Goal: Transaction & Acquisition: Purchase product/service

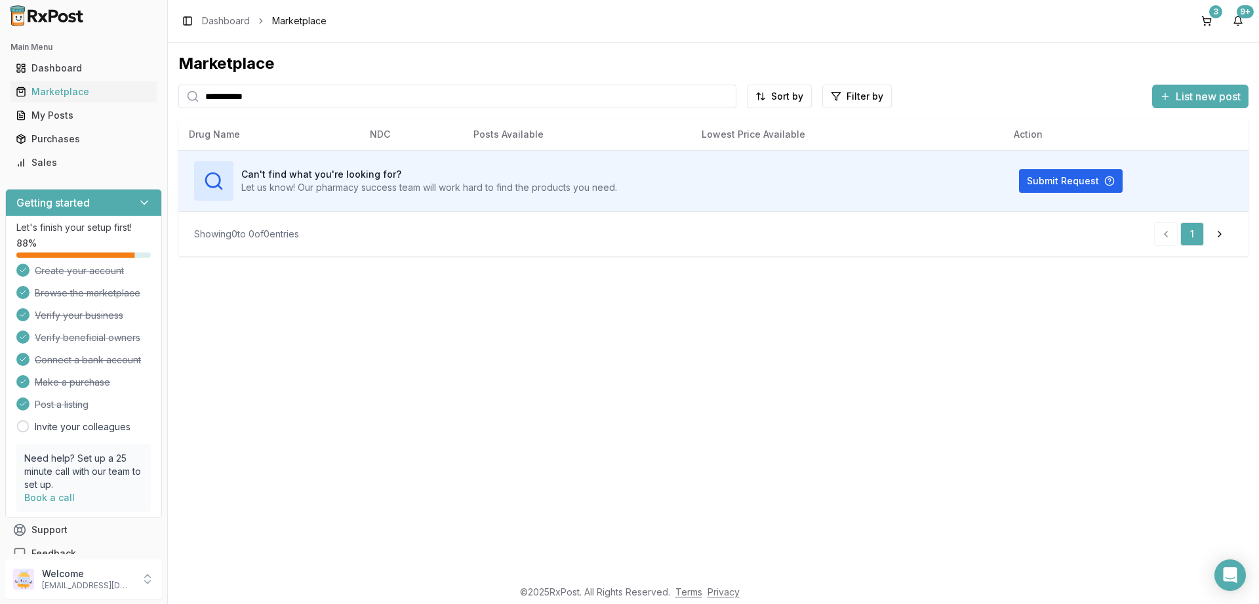
click at [289, 96] on input "**********" at bounding box center [457, 97] width 558 height 24
type input "********"
click at [313, 100] on input "********" at bounding box center [457, 97] width 558 height 24
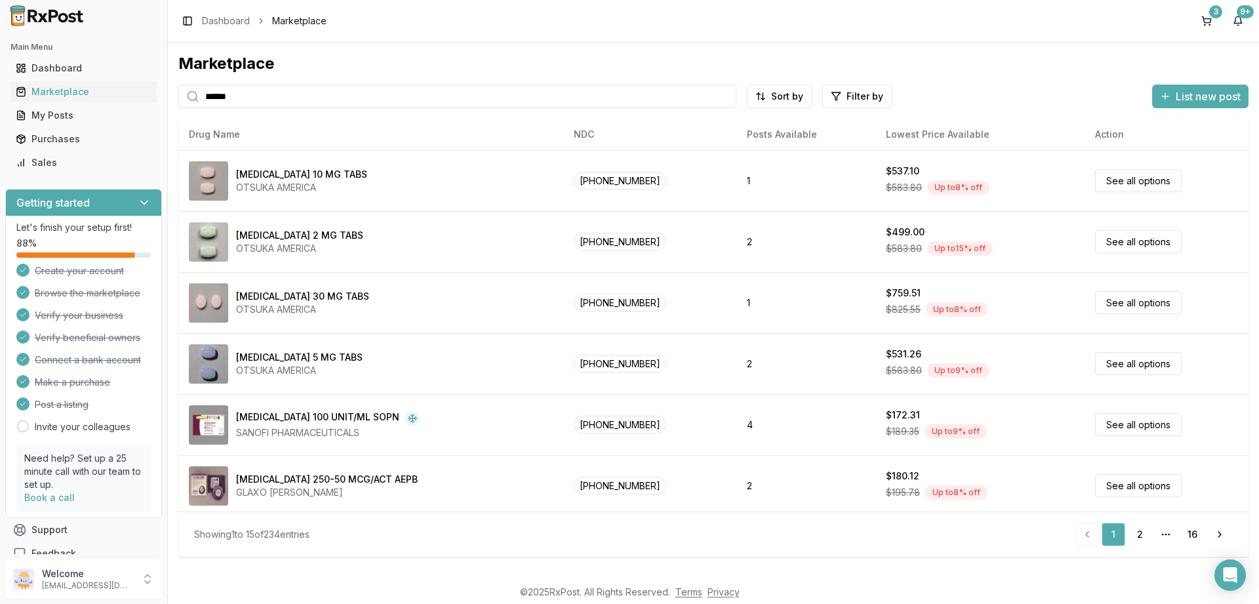
type input "******"
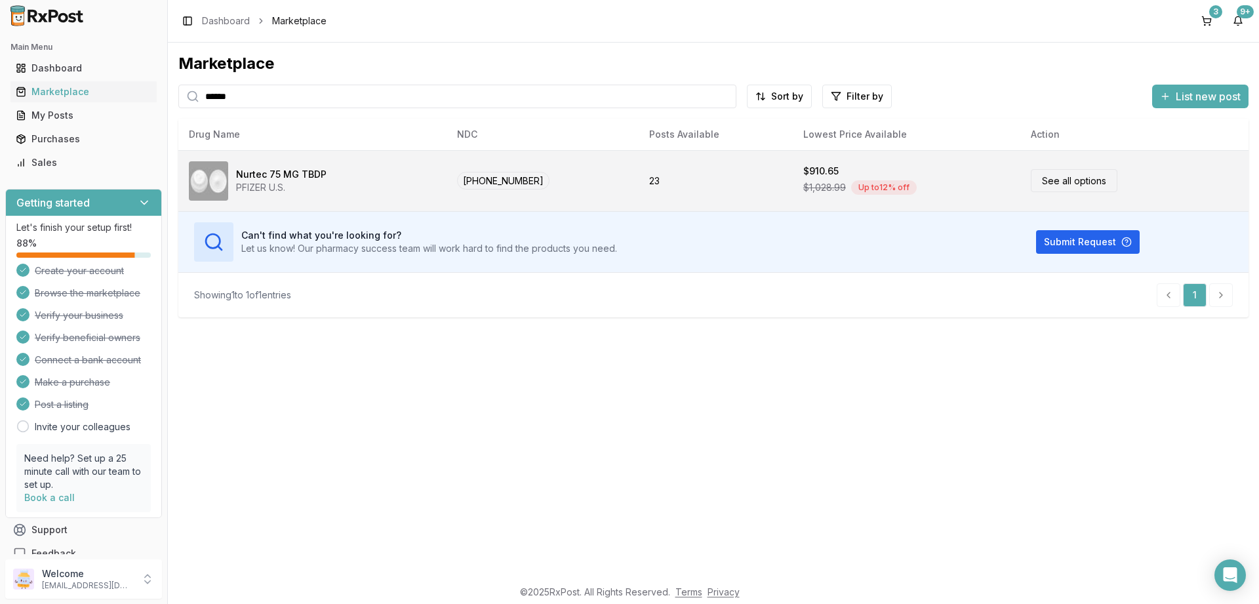
click at [1078, 181] on link "See all options" at bounding box center [1073, 180] width 87 height 23
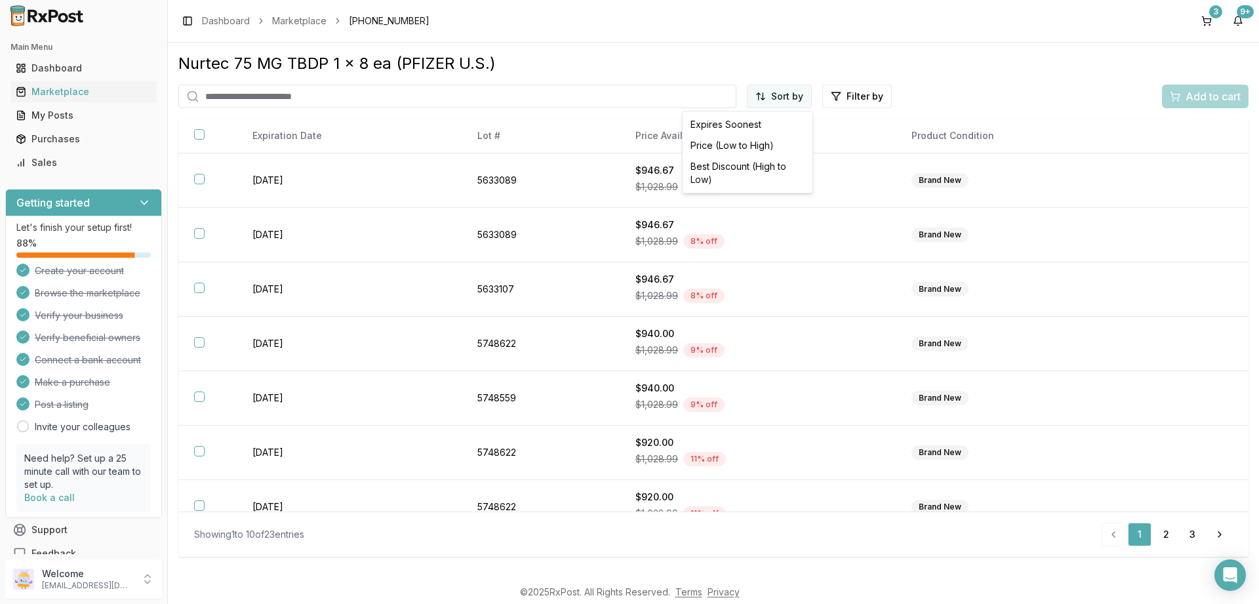
click at [798, 102] on html "Main Menu Dashboard Marketplace My Posts Purchases Sales Getting started Let's …" at bounding box center [629, 302] width 1259 height 604
click at [752, 144] on div "Price (Low to High)" at bounding box center [747, 145] width 125 height 21
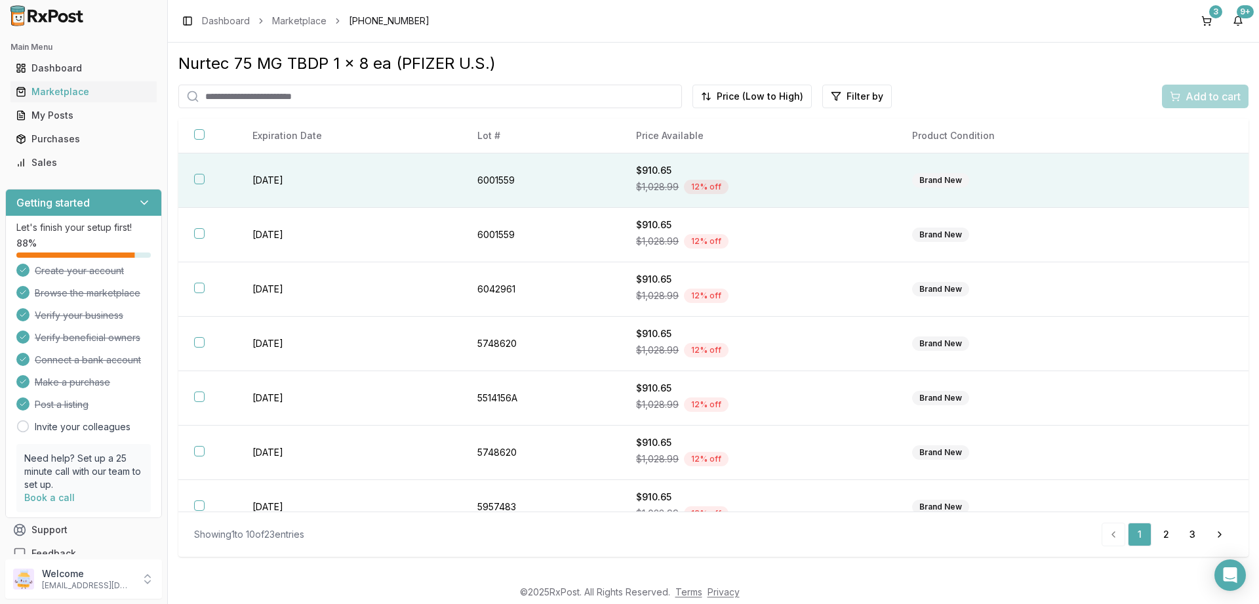
click at [199, 177] on button "button" at bounding box center [199, 179] width 10 height 10
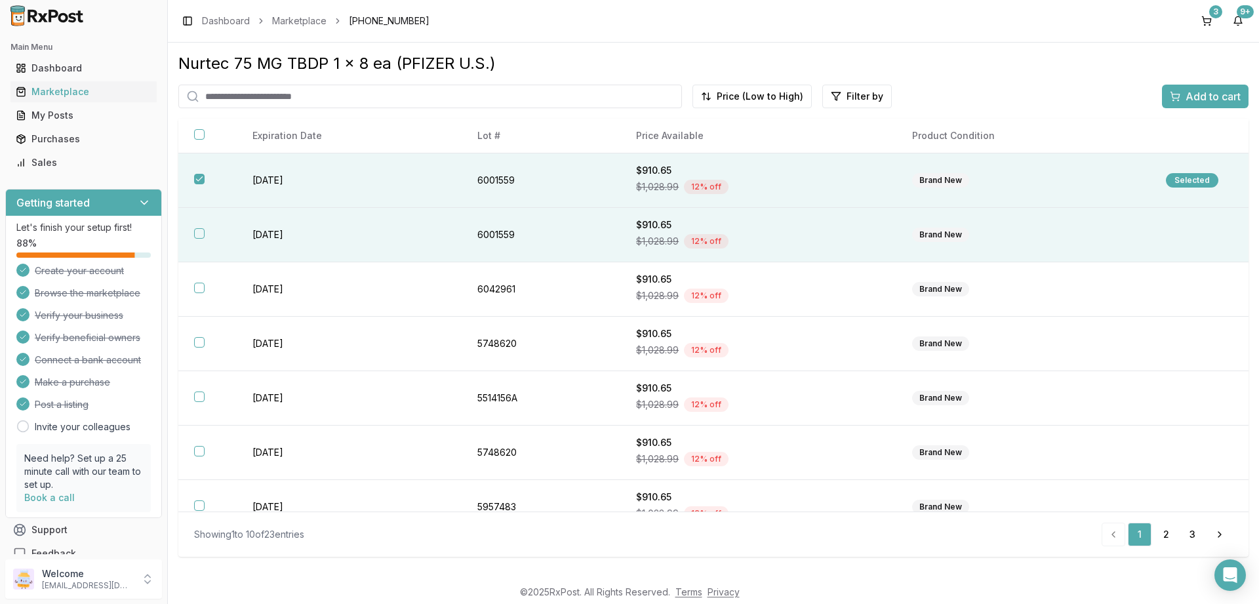
click at [199, 233] on button "button" at bounding box center [199, 233] width 10 height 10
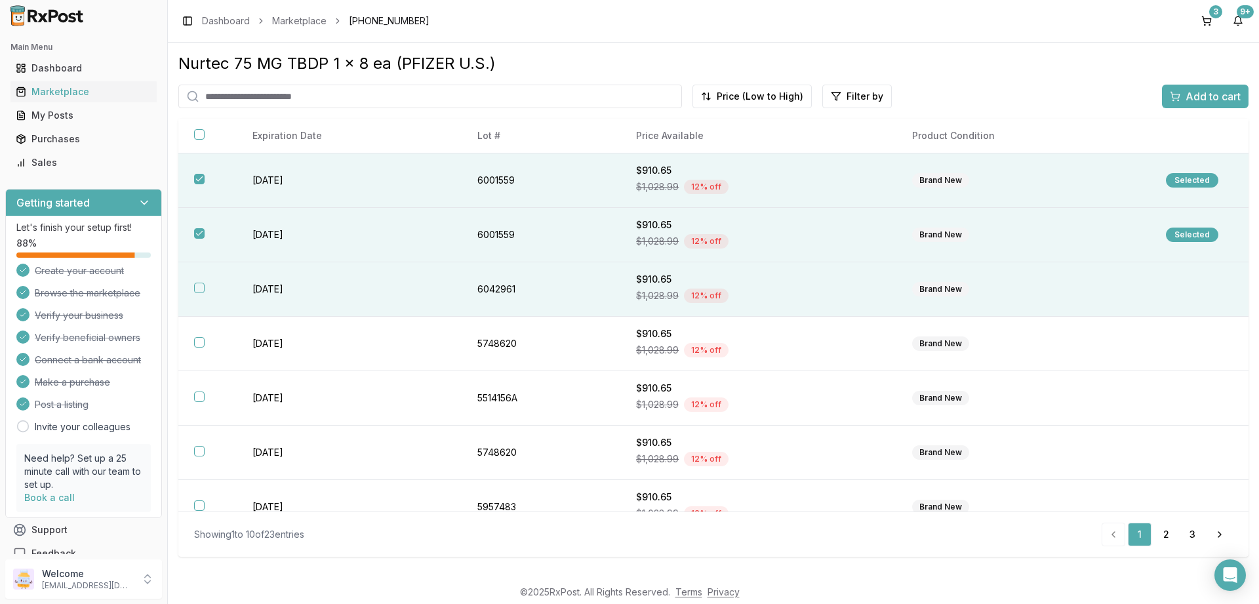
click at [195, 289] on button "button" at bounding box center [199, 288] width 10 height 10
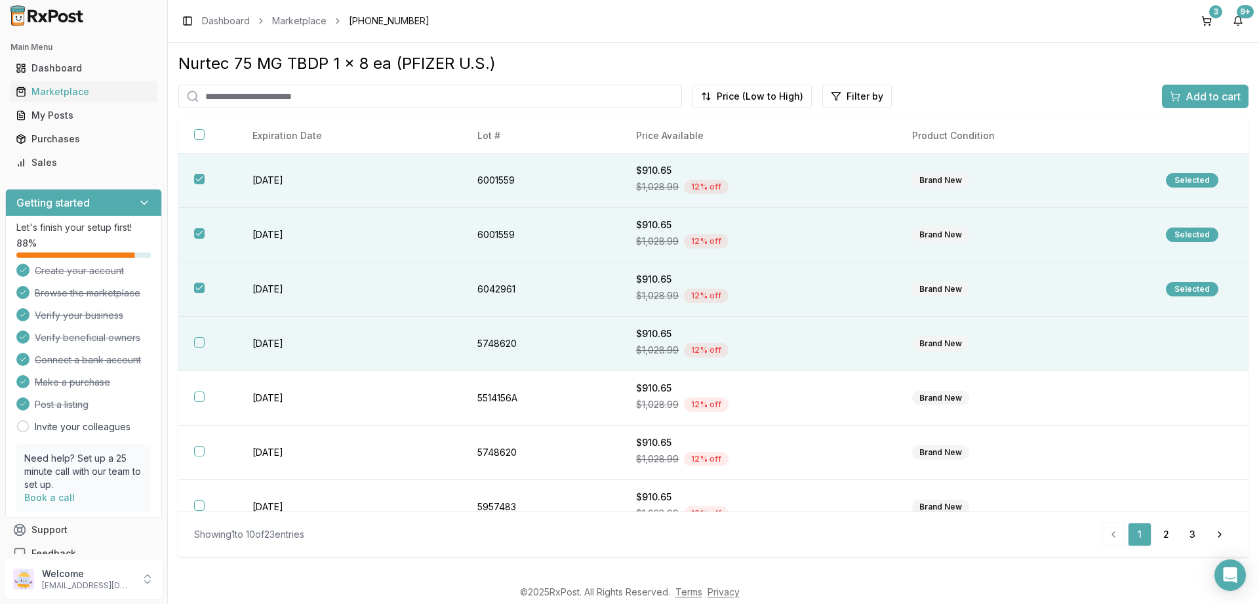
click at [200, 345] on button "button" at bounding box center [199, 342] width 10 height 10
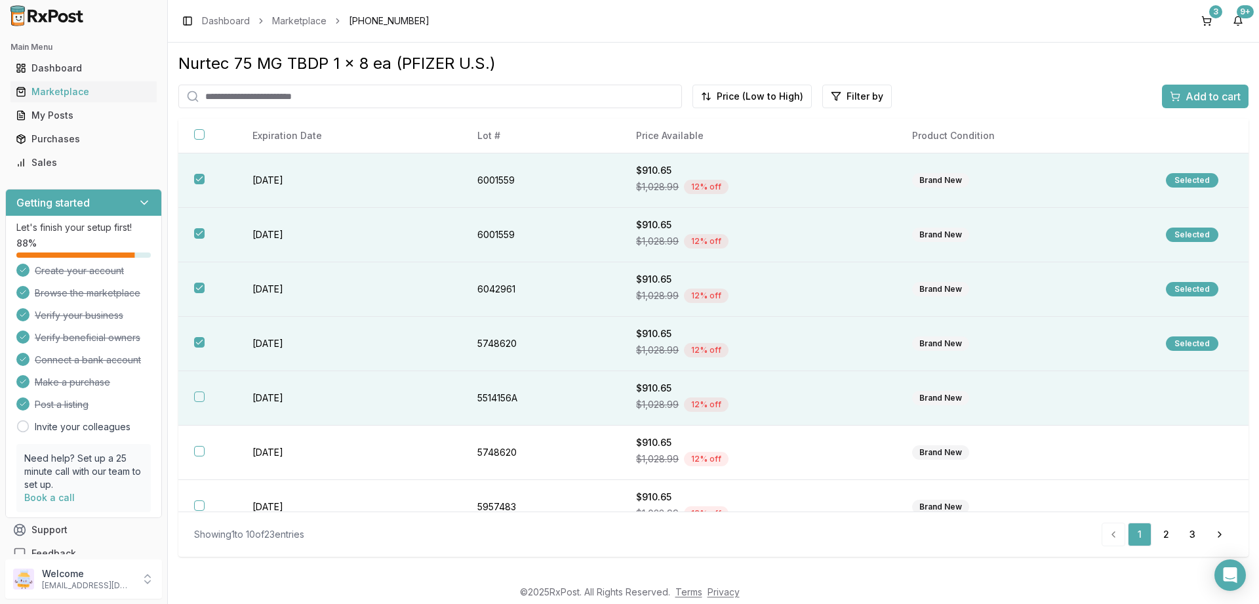
click at [195, 396] on button "button" at bounding box center [199, 396] width 10 height 10
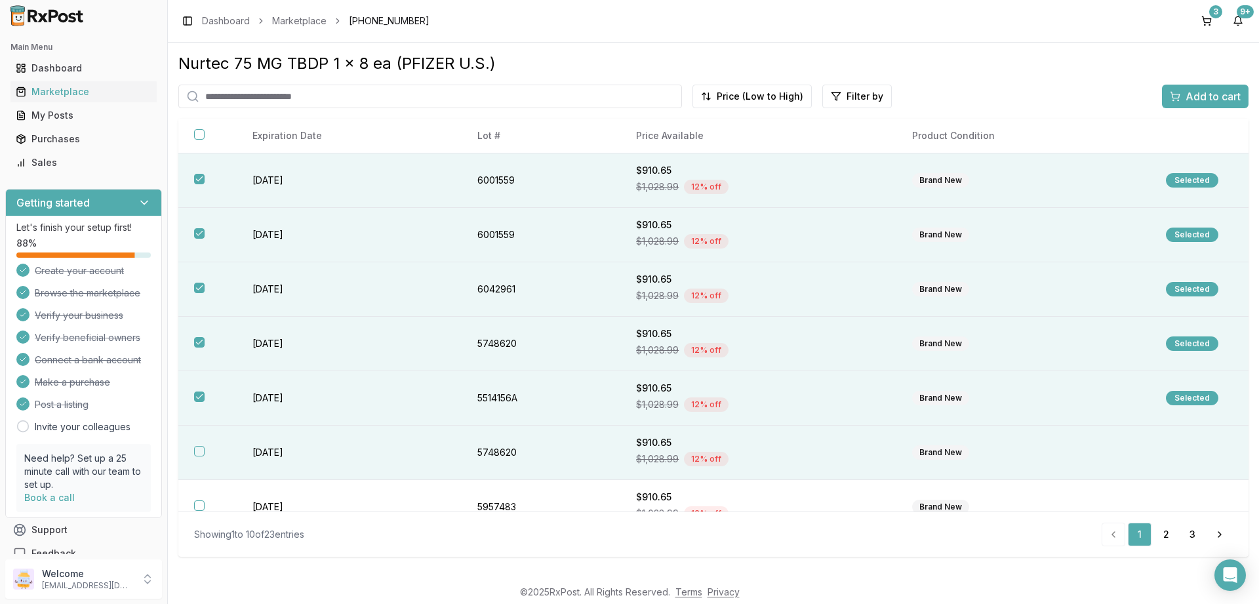
click at [199, 454] on button "button" at bounding box center [199, 451] width 10 height 10
click at [1212, 104] on button "Add to cart" at bounding box center [1205, 97] width 87 height 24
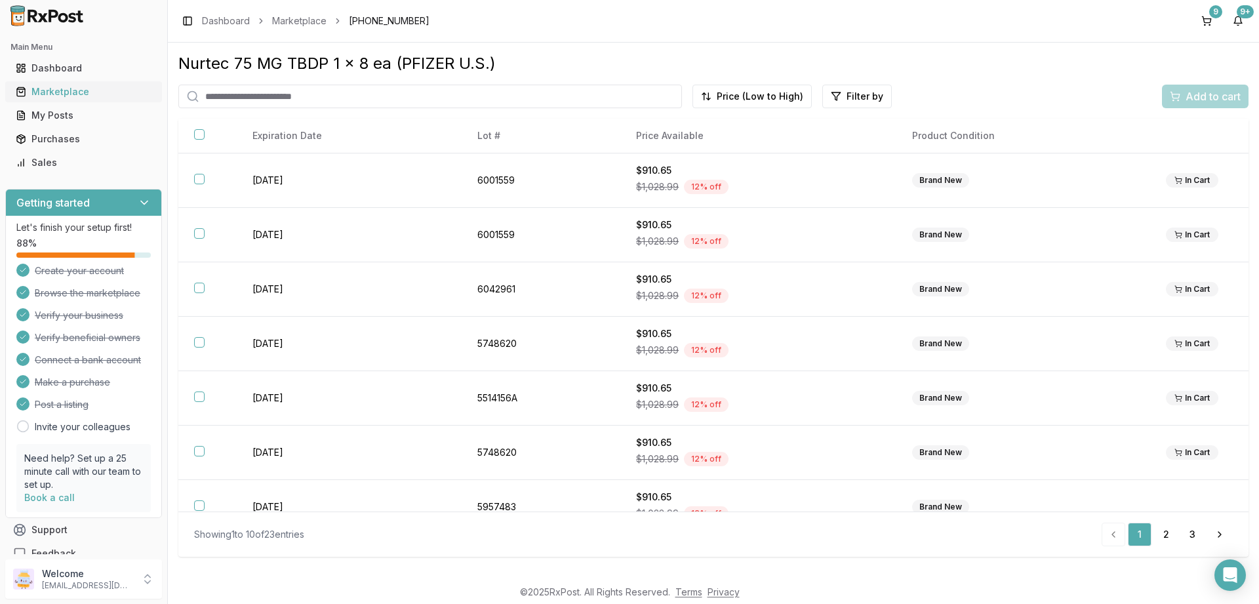
scroll to position [16, 0]
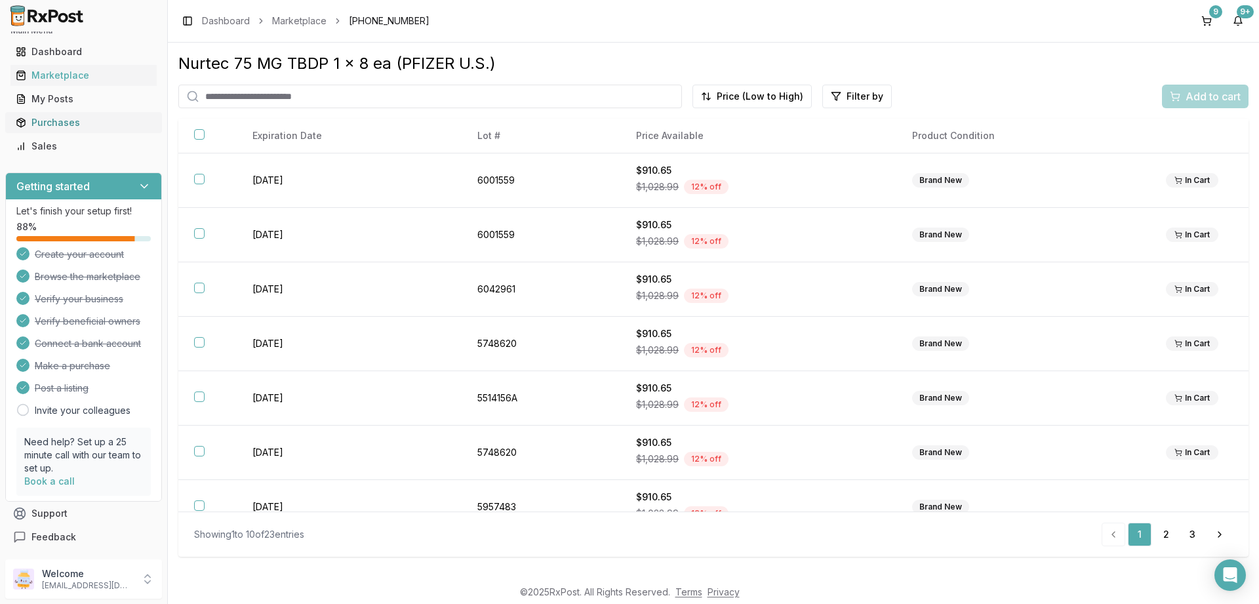
click at [54, 120] on div "Purchases" at bounding box center [84, 122] width 136 height 13
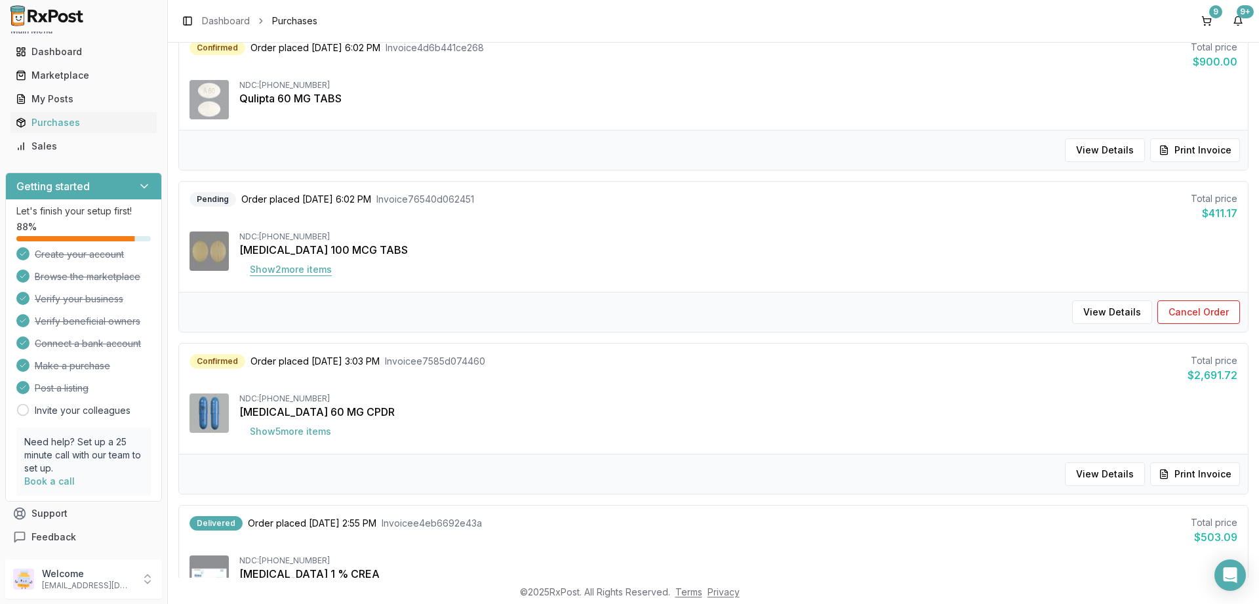
click at [262, 269] on button "Show 2 more item s" at bounding box center [290, 270] width 103 height 24
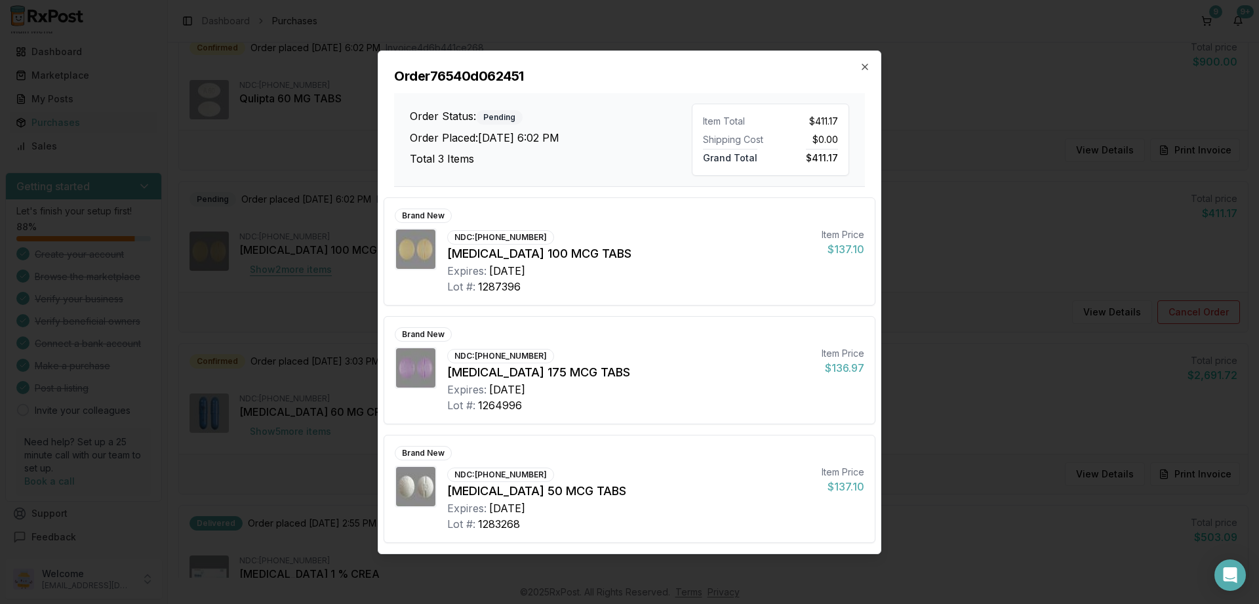
scroll to position [16, 0]
click at [861, 62] on div "Order 76540d062451 Order Status: Pending Order Placed: [DATE] 6:02 PM Total 3 I…" at bounding box center [629, 119] width 502 height 136
click at [861, 65] on icon "button" at bounding box center [864, 67] width 10 height 10
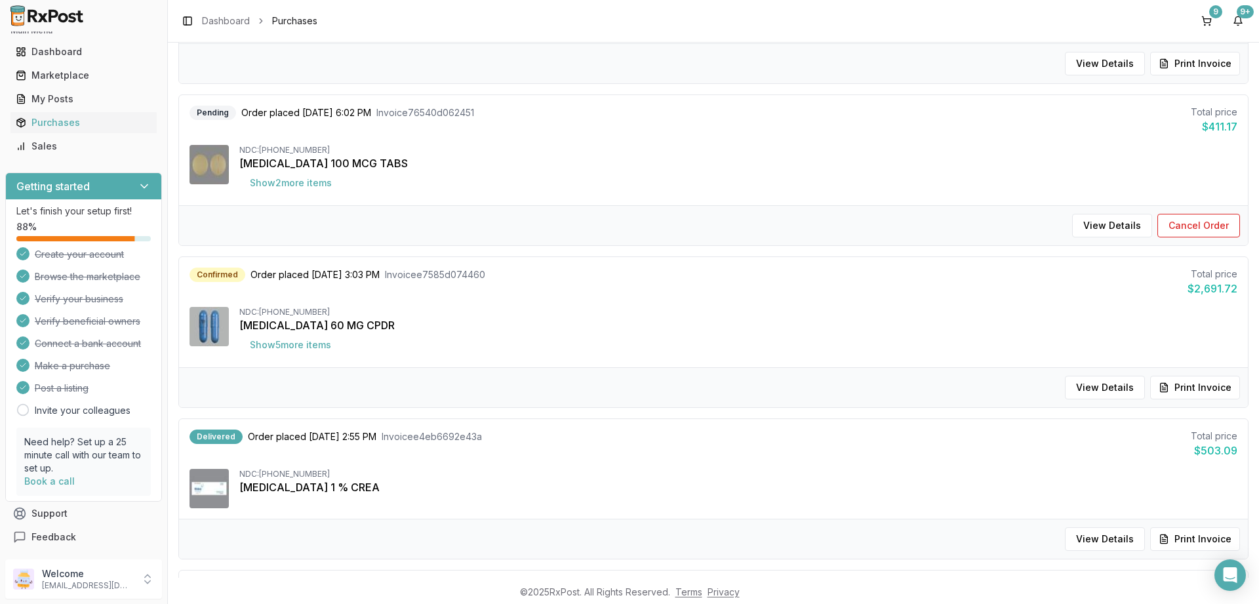
scroll to position [1023, 0]
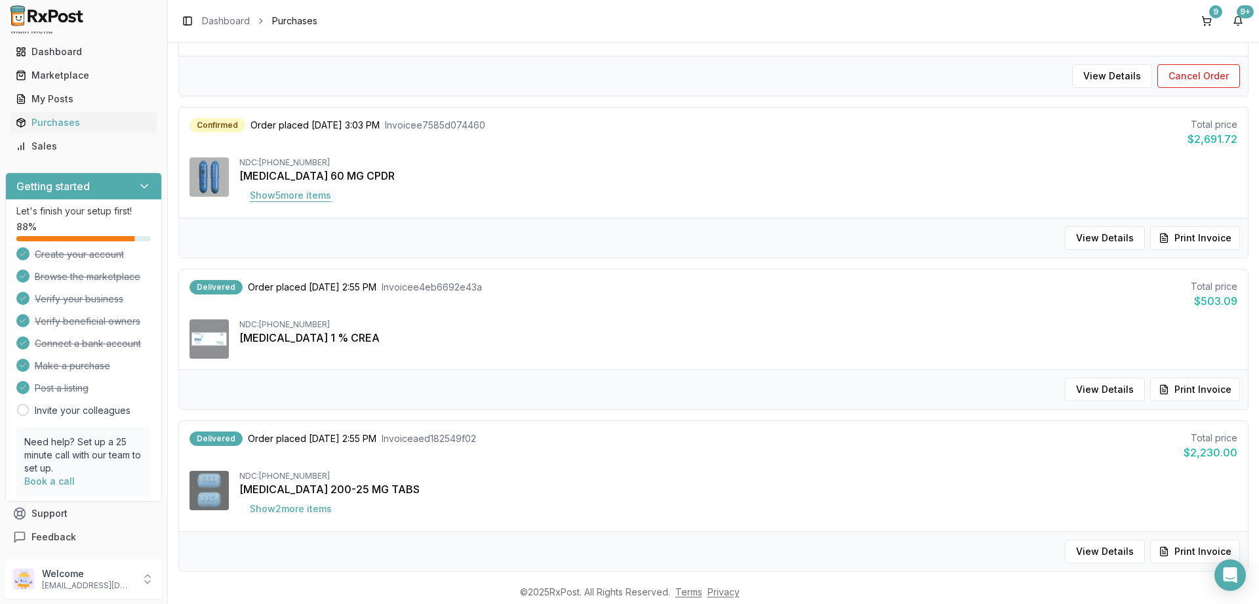
click at [302, 195] on button "Show 5 more item s" at bounding box center [290, 196] width 102 height 24
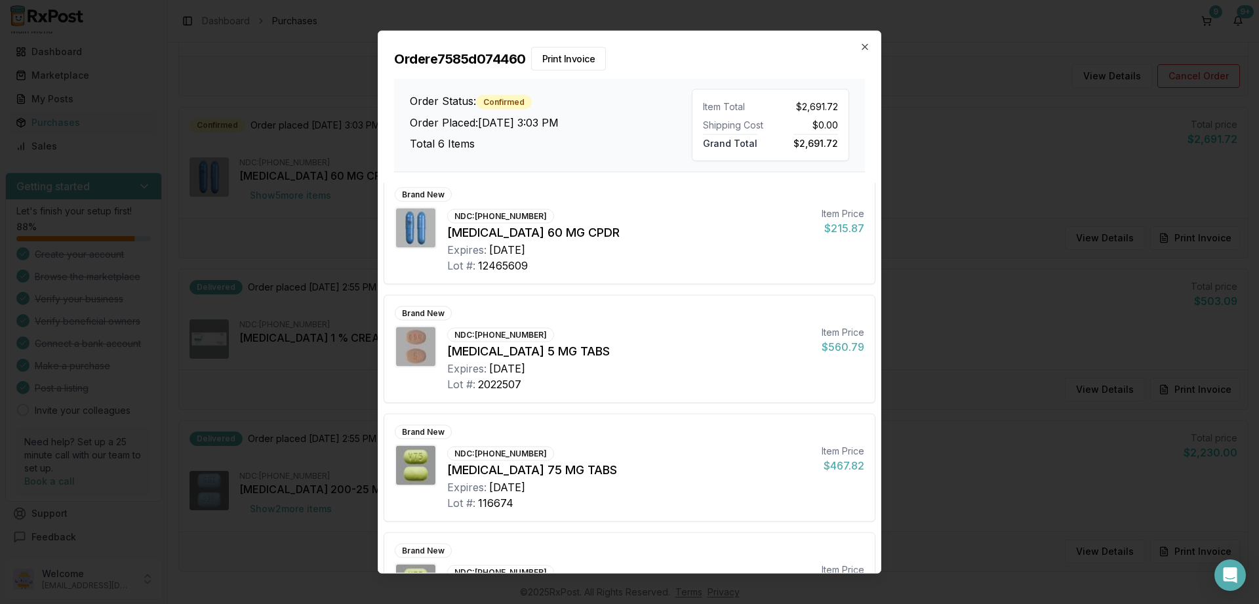
scroll to position [0, 0]
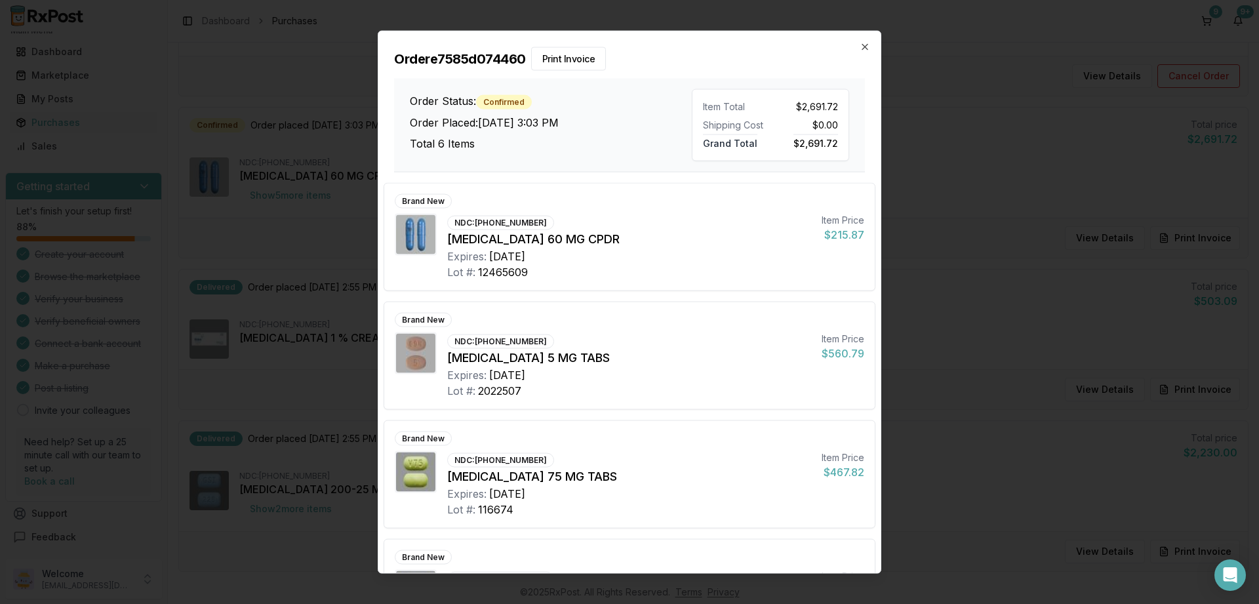
click at [859, 45] on div "Order e7585d074460 Print Invoice Order Status: Confirmed Order Placed: [DATE] 3…" at bounding box center [629, 101] width 502 height 141
click at [866, 50] on icon "button" at bounding box center [864, 46] width 10 height 10
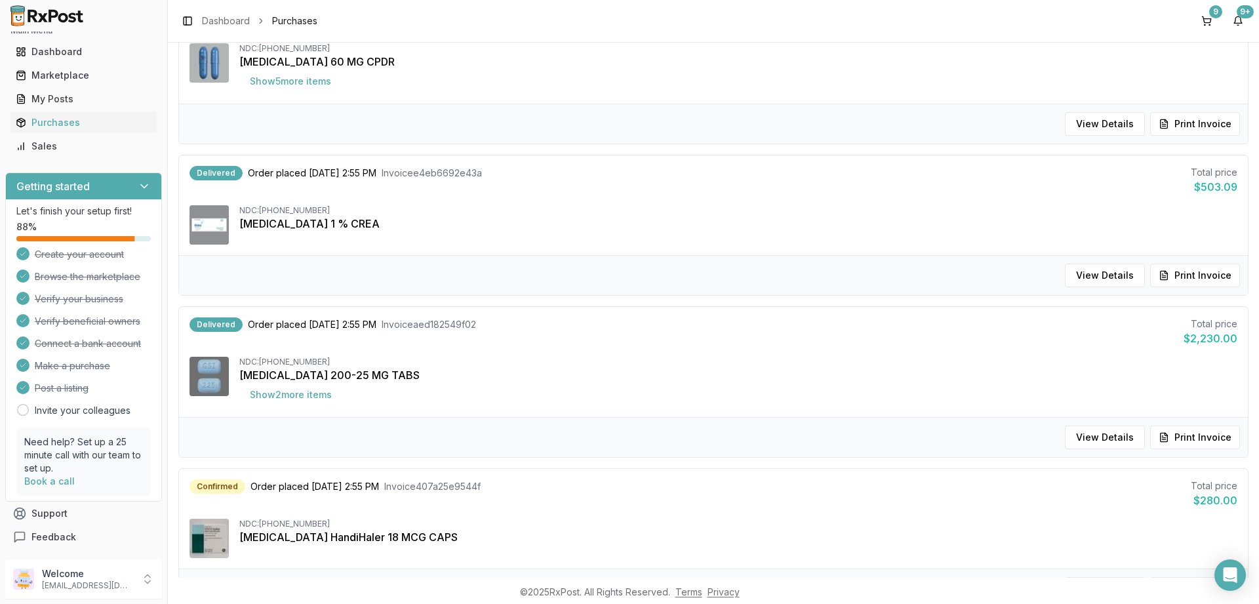
scroll to position [1180, 0]
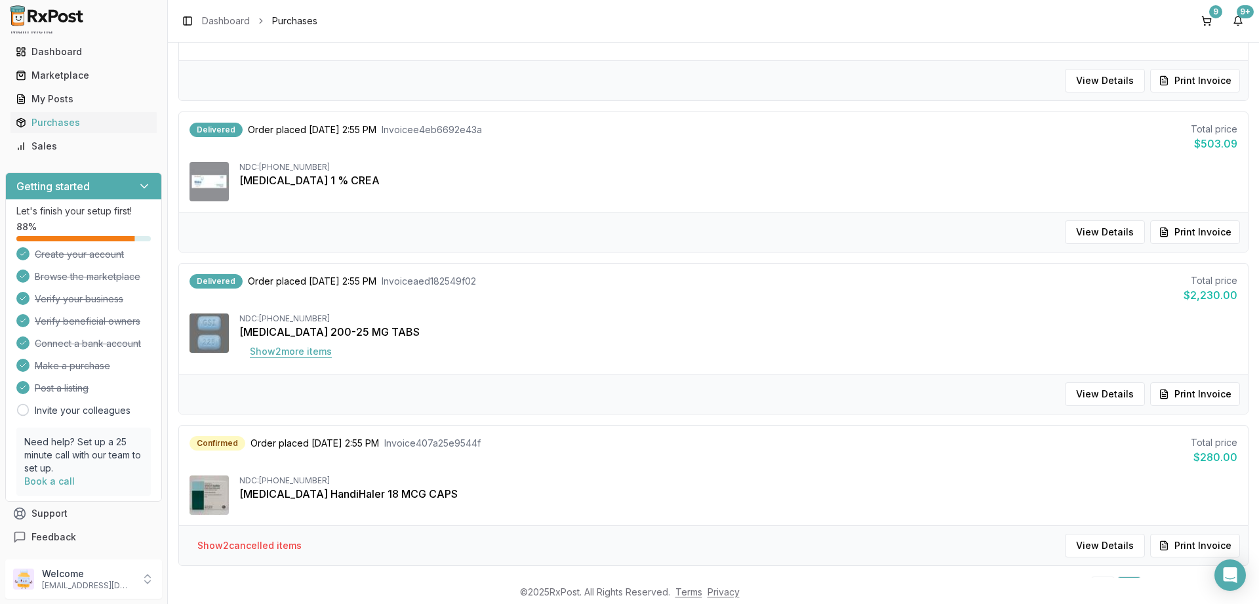
click at [302, 357] on button "Show 2 more item s" at bounding box center [290, 352] width 103 height 24
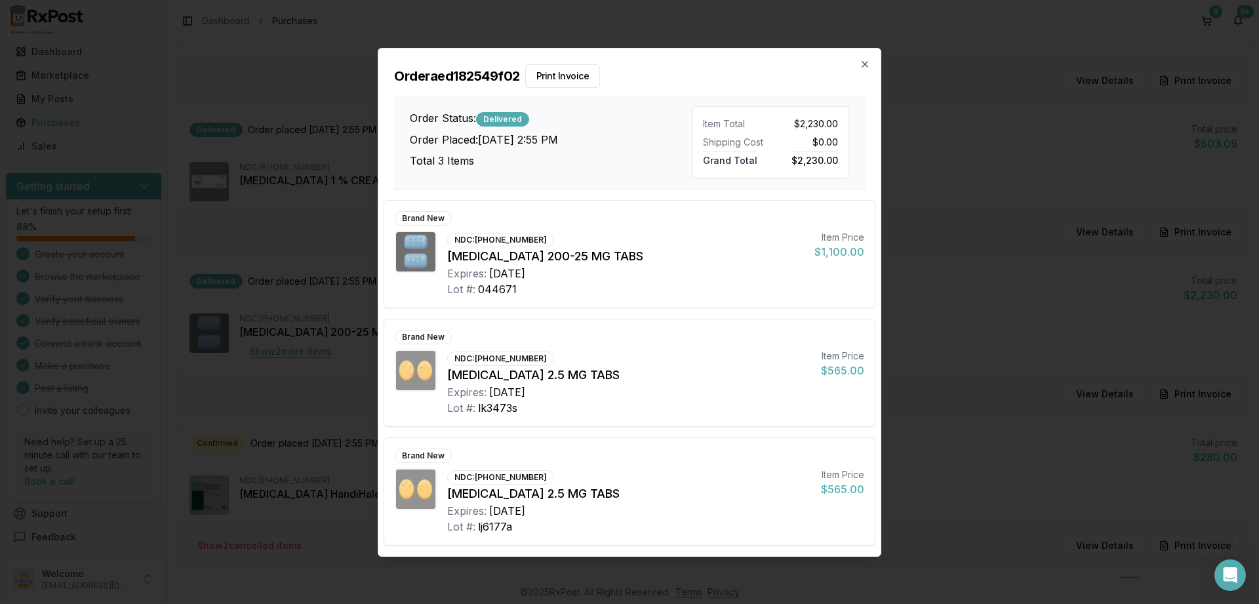
scroll to position [16, 0]
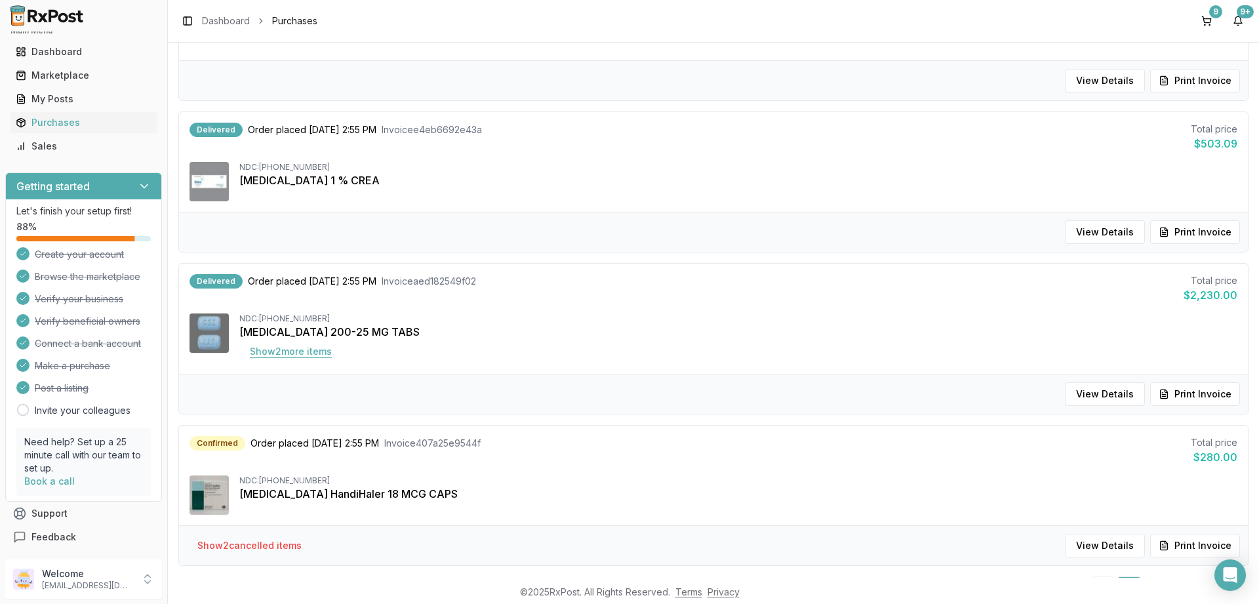
click at [302, 357] on body "Main Menu Dashboard Marketplace My Posts Purchases Sales Getting started Let's …" at bounding box center [629, 302] width 1259 height 604
click at [306, 354] on button "Show 2 more item s" at bounding box center [290, 352] width 103 height 24
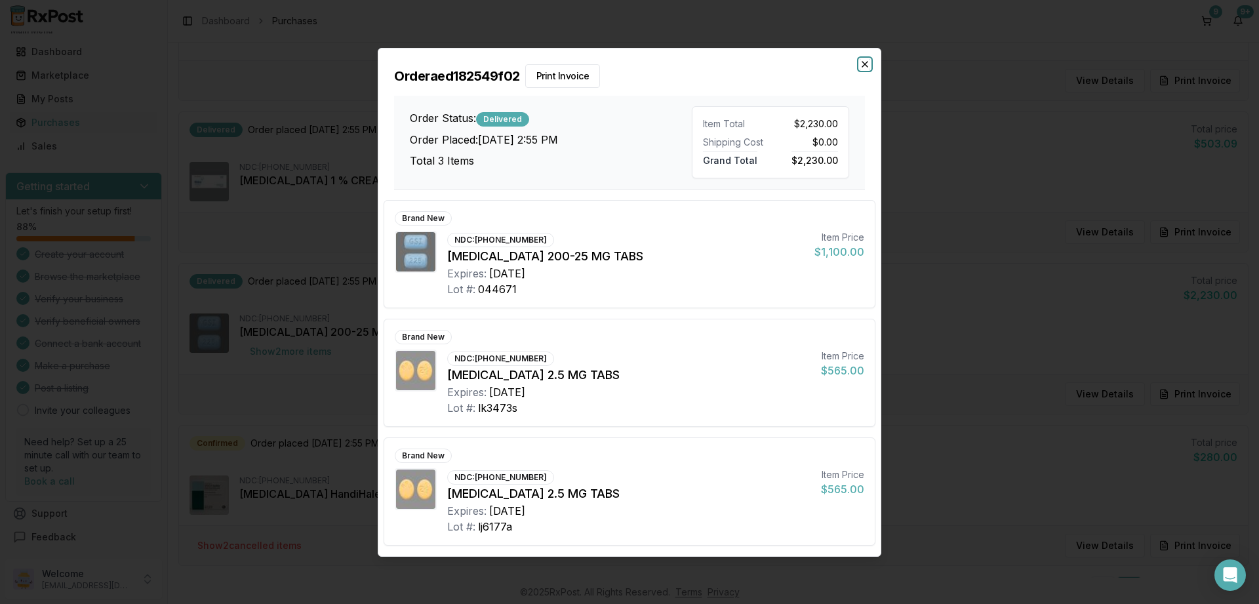
click at [863, 63] on icon "button" at bounding box center [864, 64] width 5 height 5
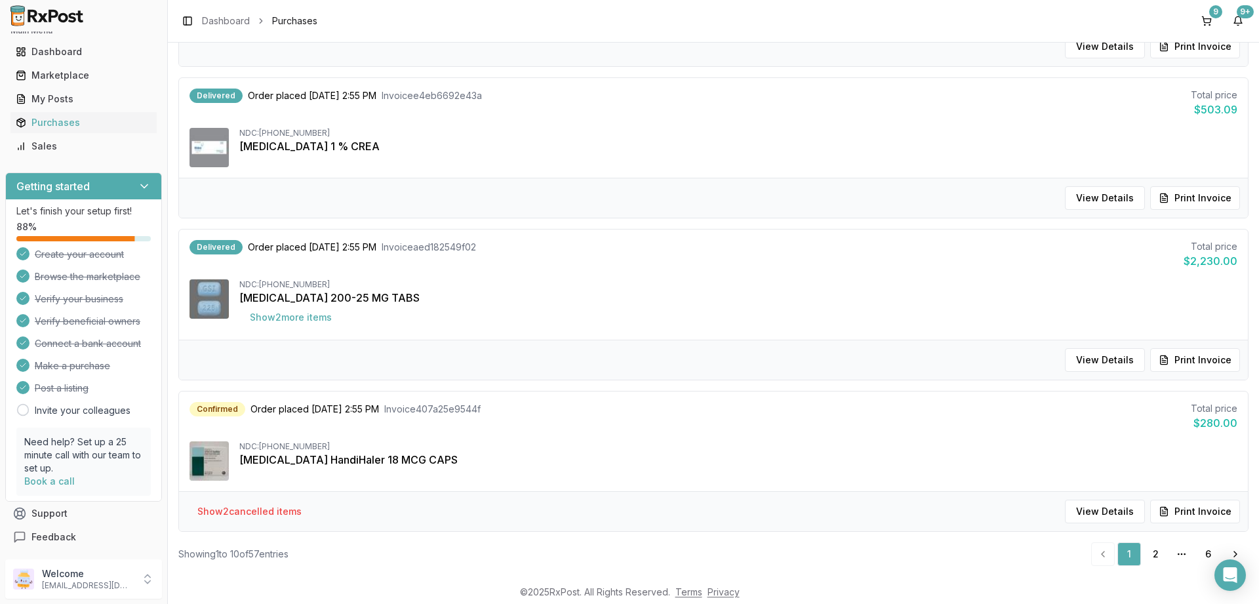
scroll to position [1234, 0]
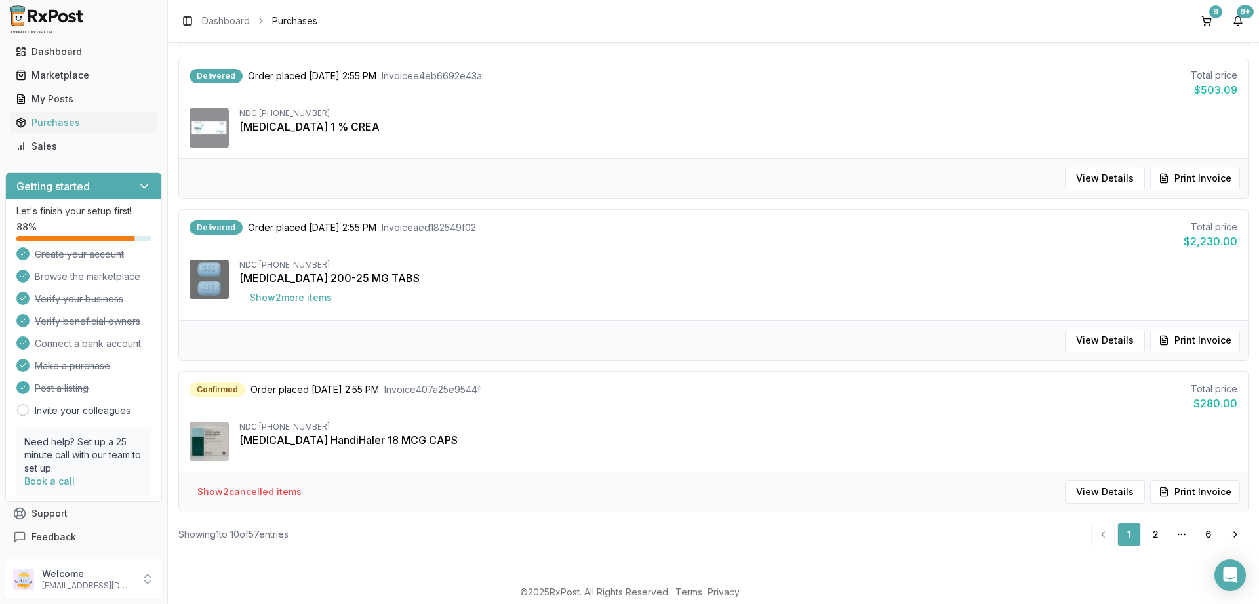
click at [276, 486] on button "Show 2 cancelled item s" at bounding box center [249, 492] width 125 height 24
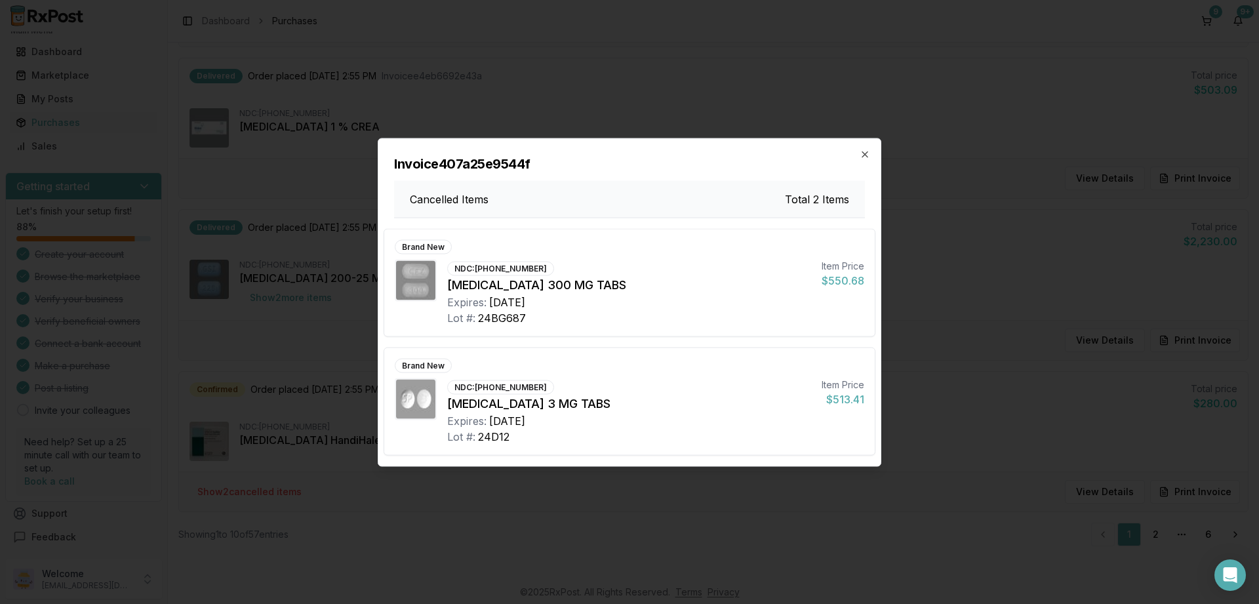
scroll to position [16, 0]
click at [867, 157] on icon "button" at bounding box center [864, 154] width 10 height 10
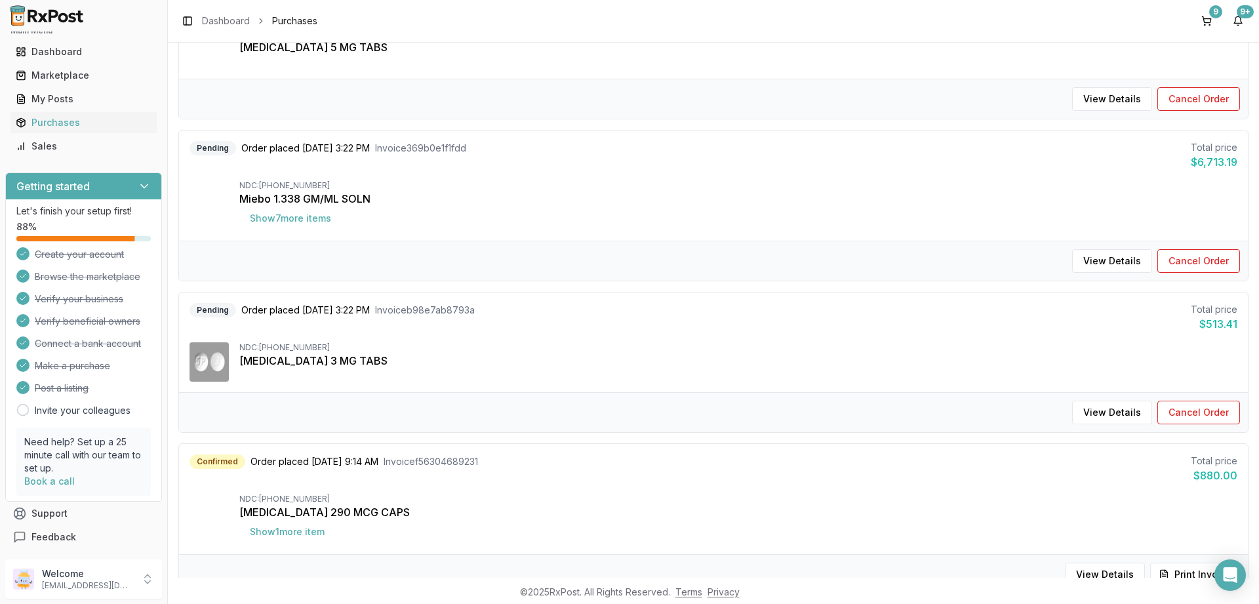
scroll to position [0, 0]
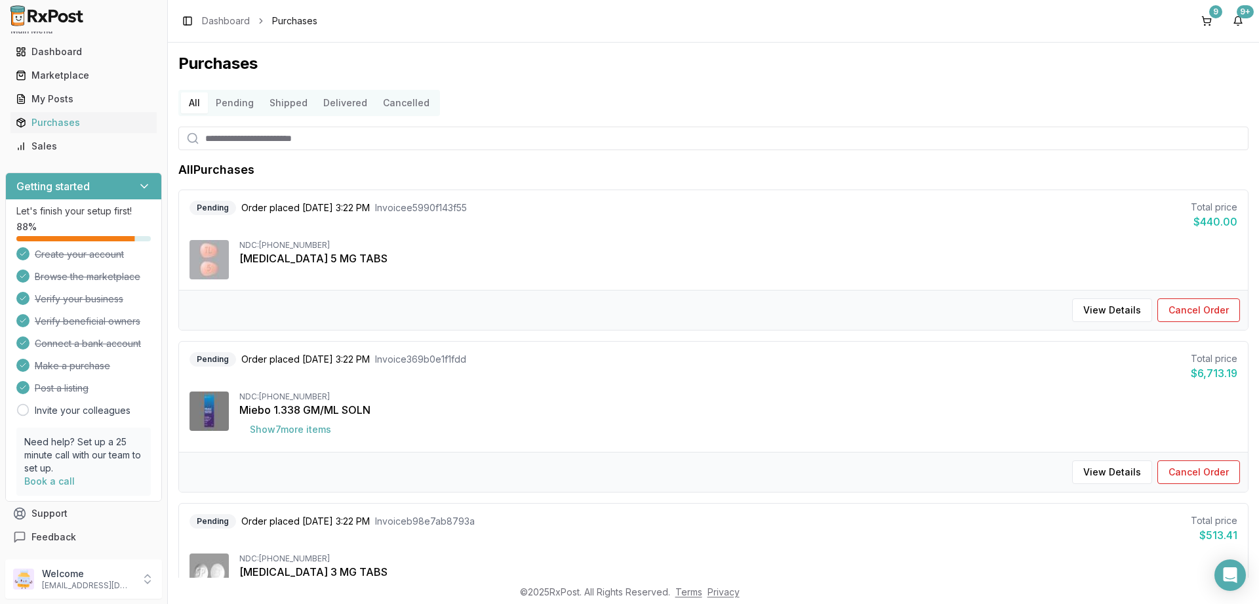
click at [248, 108] on button "Pending" at bounding box center [235, 102] width 54 height 21
click at [230, 104] on button "Pending" at bounding box center [235, 102] width 54 height 21
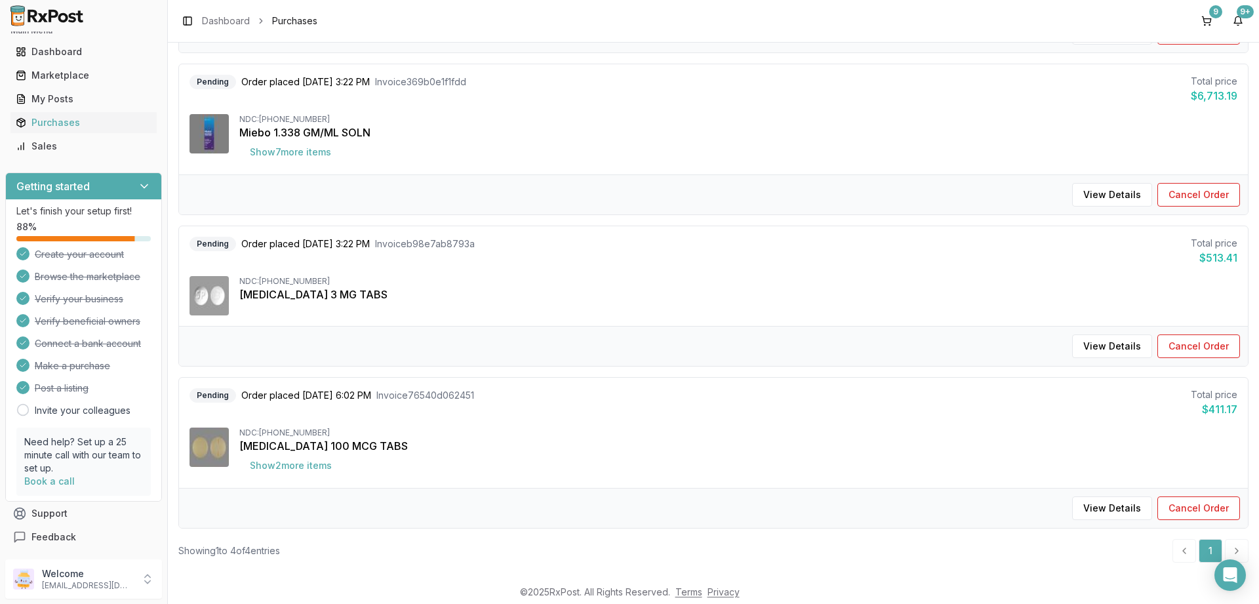
scroll to position [294, 0]
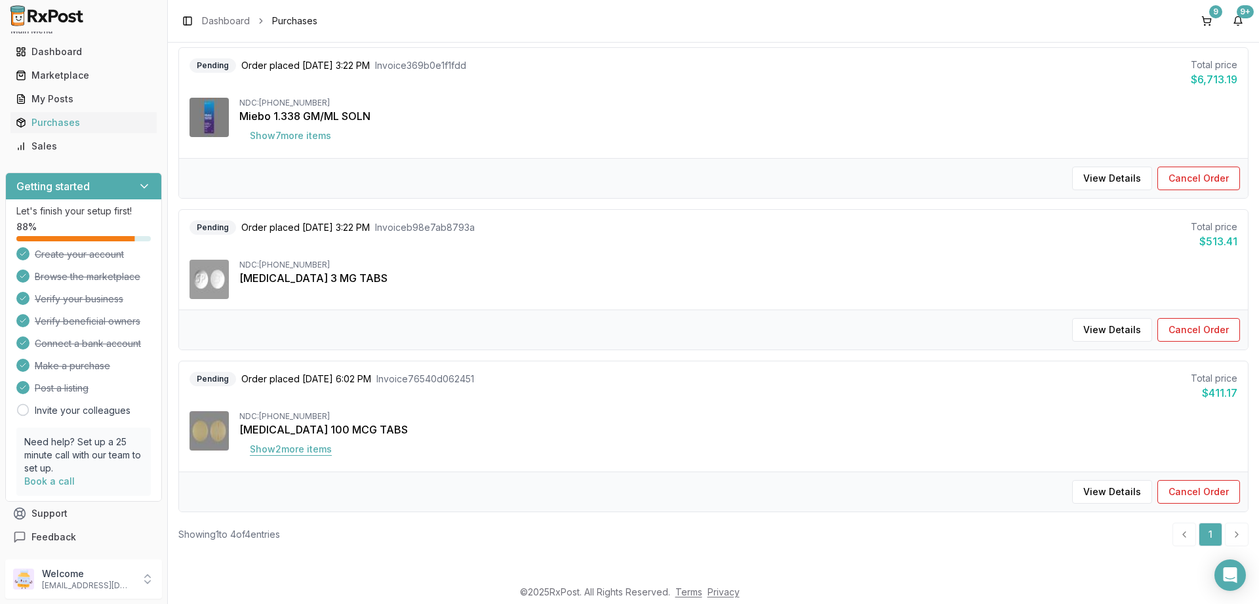
click at [298, 446] on button "Show 2 more item s" at bounding box center [290, 449] width 103 height 24
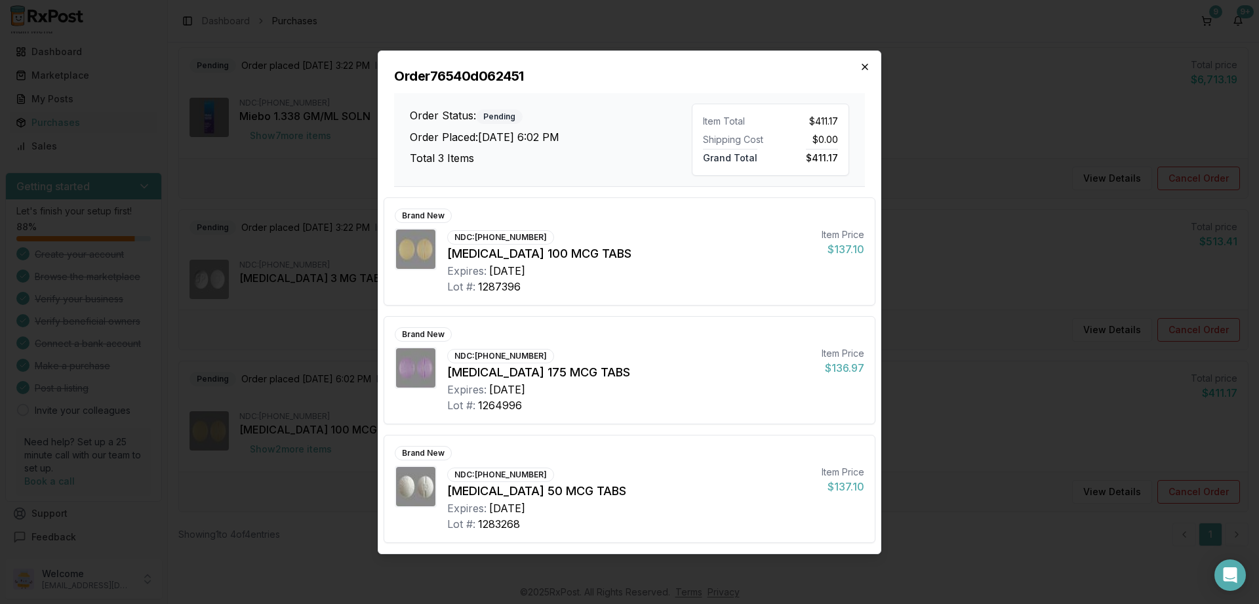
click at [861, 66] on icon "button" at bounding box center [864, 67] width 10 height 10
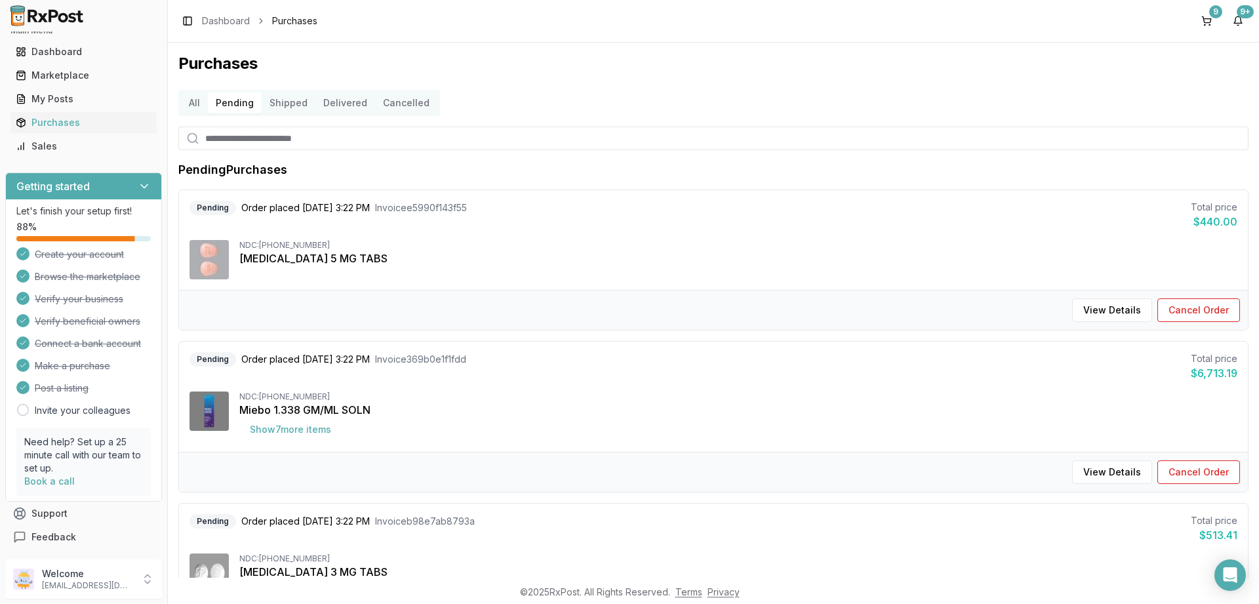
click at [298, 104] on button "Shipped" at bounding box center [289, 102] width 54 height 21
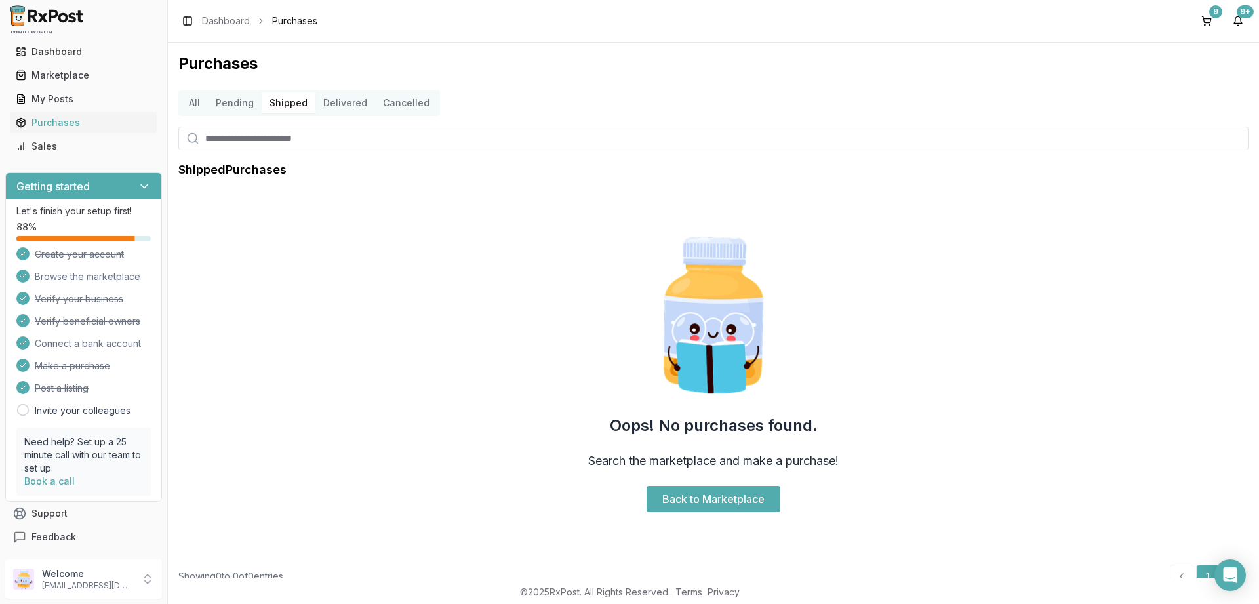
click at [353, 101] on button "Delivered" at bounding box center [345, 102] width 60 height 21
